Goal: Transaction & Acquisition: Download file/media

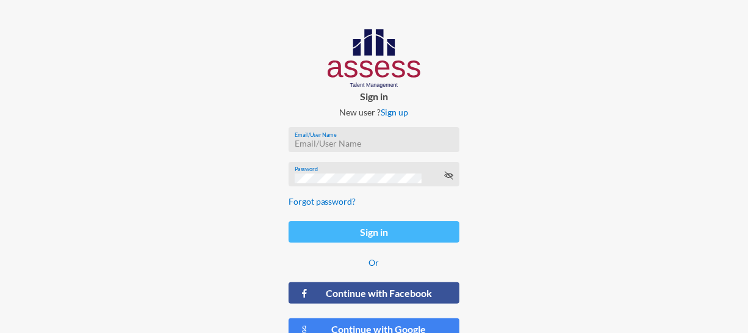
type input "MahmoudSadek"
click at [339, 228] on button "Sign in" at bounding box center [374, 231] width 171 height 21
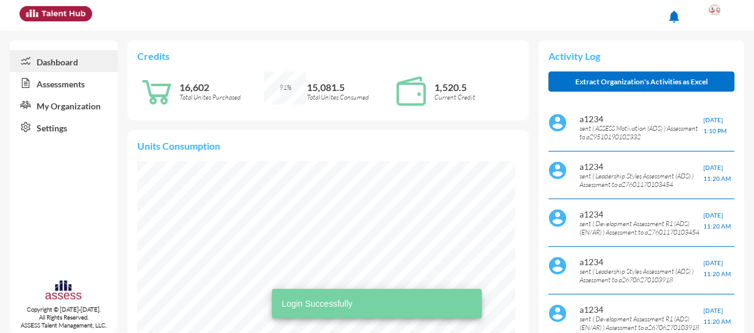
scroll to position [85, 179]
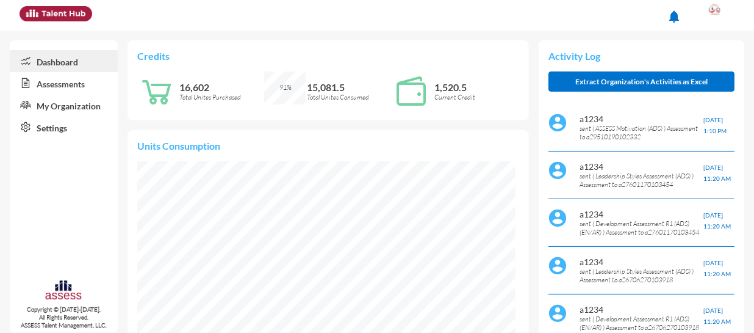
click at [63, 81] on link "Assessments" at bounding box center [64, 83] width 108 height 22
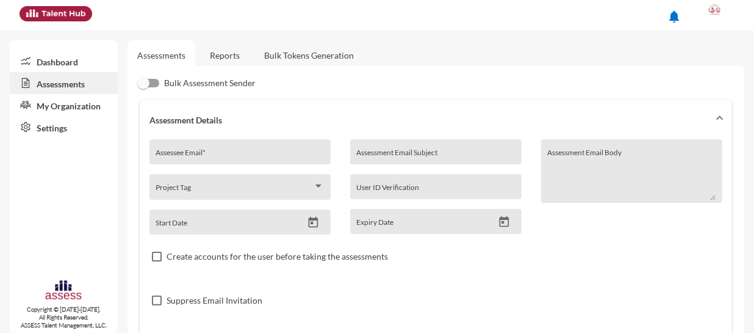
click at [234, 56] on link "Reports" at bounding box center [224, 55] width 49 height 30
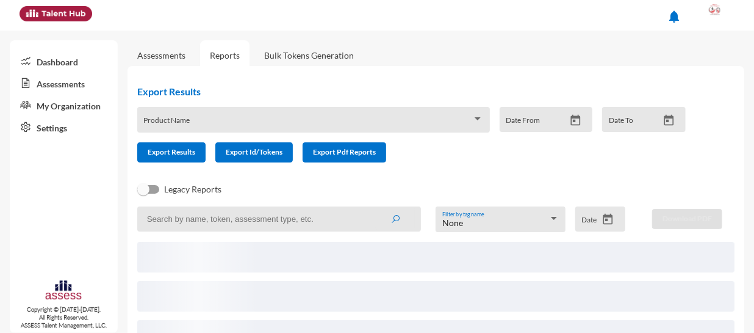
click at [207, 221] on input at bounding box center [279, 218] width 284 height 25
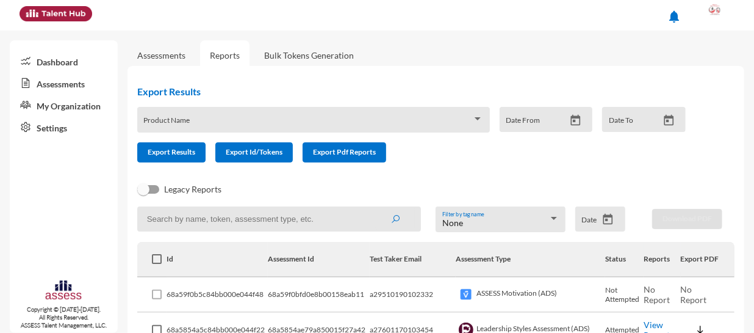
paste input "27110010107352"
type input "27110010107352"
click at [376, 207] on button "submit" at bounding box center [395, 218] width 39 height 22
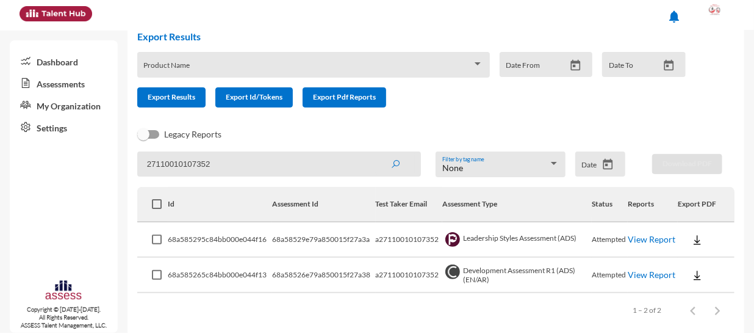
scroll to position [68, 0]
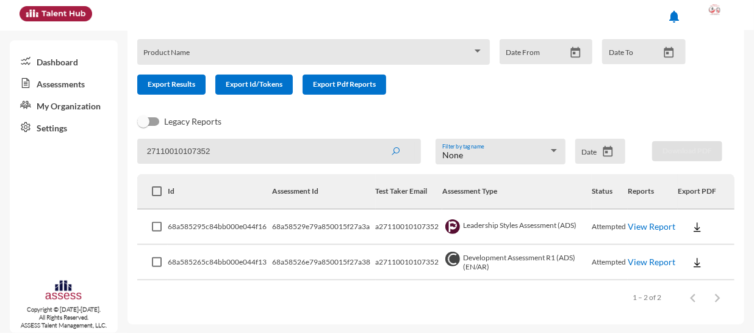
click at [649, 228] on link "View Report" at bounding box center [652, 226] width 48 height 10
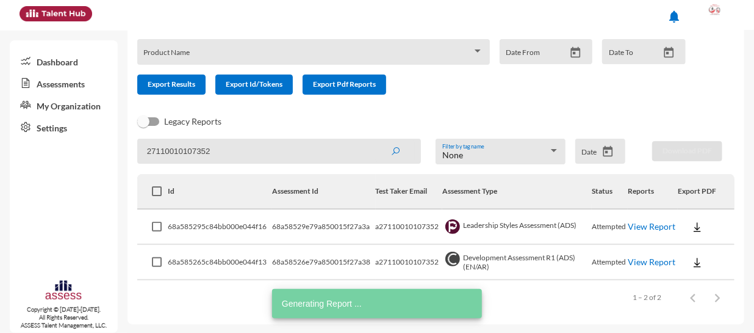
click at [635, 259] on link "View Report" at bounding box center [652, 261] width 48 height 10
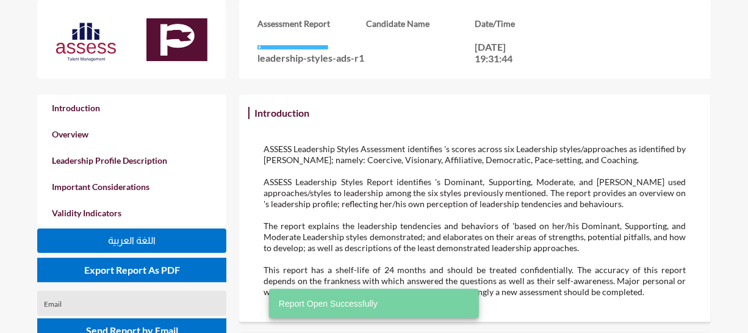
scroll to position [332, 748]
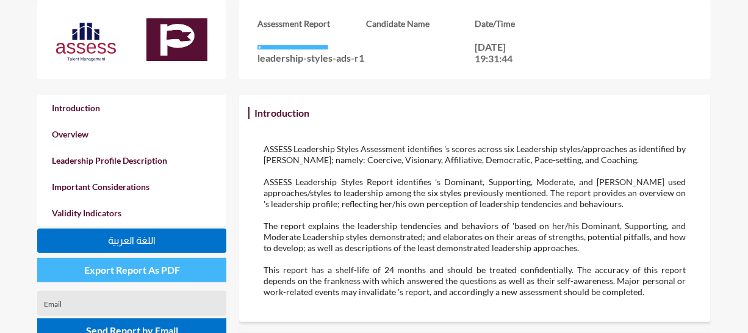
click at [166, 273] on span "Export Report As PDF" at bounding box center [132, 270] width 96 height 12
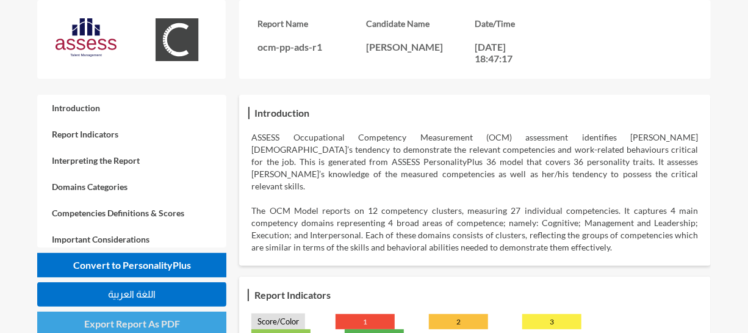
click at [157, 320] on span "Export Report As PDF" at bounding box center [132, 323] width 96 height 12
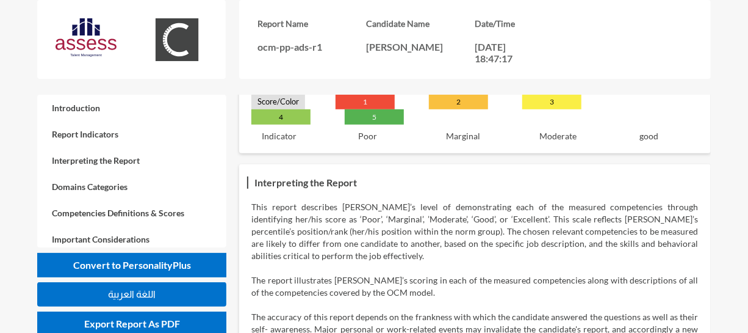
scroll to position [55, 0]
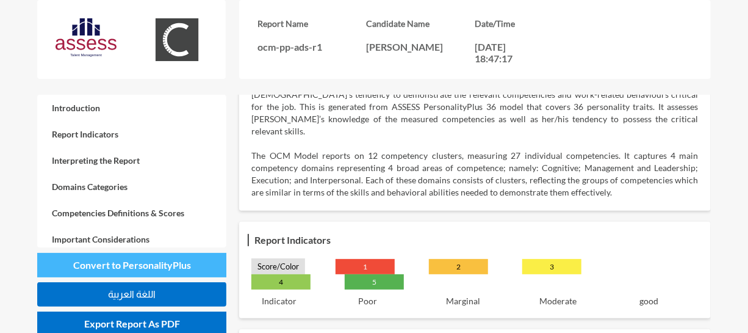
click at [165, 266] on span "Convert to PersonalityPlus" at bounding box center [132, 265] width 118 height 12
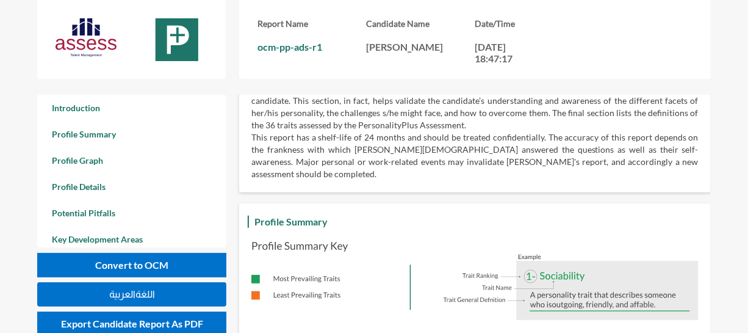
scroll to position [221, 0]
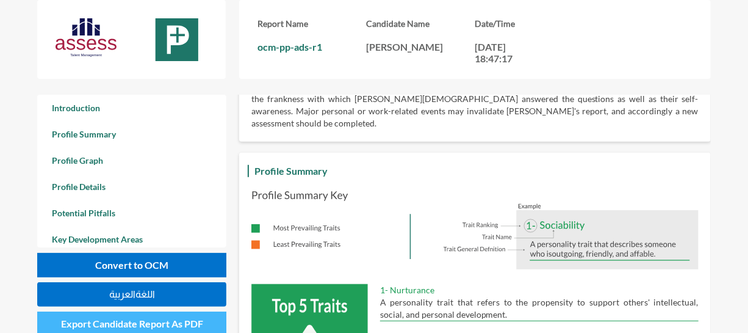
click at [171, 323] on span "Export Candidate Report As PDF" at bounding box center [132, 323] width 142 height 12
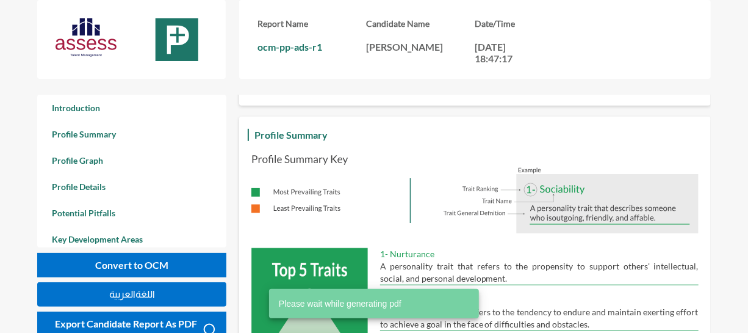
scroll to position [277, 0]
